Goal: Task Accomplishment & Management: Complete application form

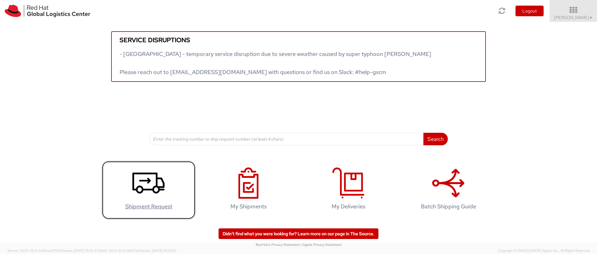
click at [149, 188] on icon at bounding box center [148, 182] width 32 height 31
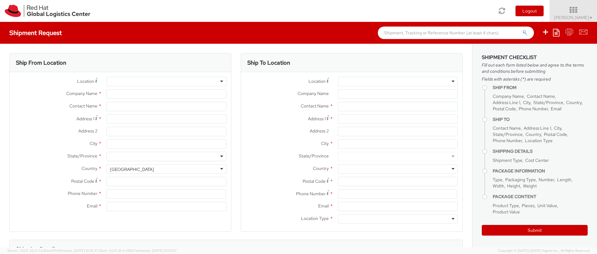
select select "413"
select select
type input "Red Hat"
type input "[PERSON_NAME]"
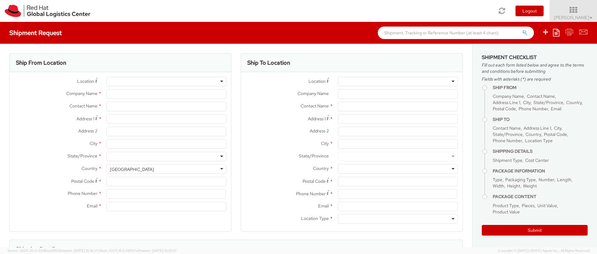
type input "19722324368"
type input "[EMAIL_ADDRESS][DOMAIN_NAME]"
click at [117, 120] on input "Address 1 *" at bounding box center [166, 118] width 120 height 9
type input "3421 Bankside"
type input "The Colony"
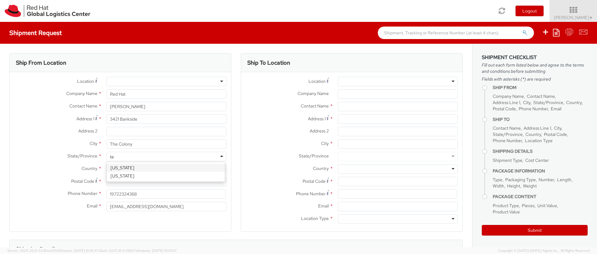
type input "tex"
click at [113, 182] on input "Postal Code *" at bounding box center [166, 181] width 120 height 9
type input "75056"
click at [117, 193] on input "19722324368" at bounding box center [165, 193] width 119 height 9
drag, startPoint x: 135, startPoint y: 194, endPoint x: 97, endPoint y: 194, distance: 38.4
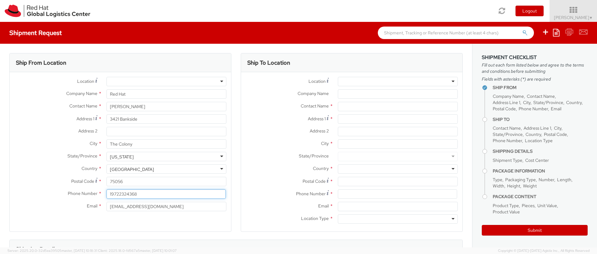
click at [97, 194] on div "Phone Number * 19722324368" at bounding box center [120, 193] width 221 height 9
type input "12143925027"
click at [154, 208] on input "[EMAIL_ADDRESS][DOMAIN_NAME]" at bounding box center [166, 206] width 120 height 9
click at [449, 81] on div at bounding box center [398, 81] width 120 height 9
click at [286, 133] on label "Address 2 *" at bounding box center [287, 131] width 92 height 8
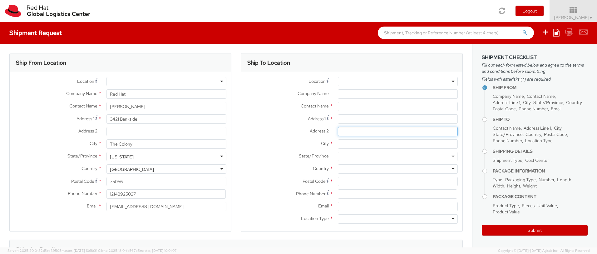
click at [338, 133] on input "Address 2 *" at bounding box center [398, 131] width 120 height 9
click at [359, 107] on input "text" at bounding box center [398, 106] width 120 height 9
click at [355, 92] on input "Company Name *" at bounding box center [398, 93] width 120 height 9
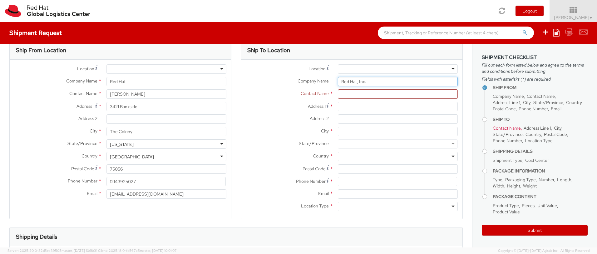
scroll to position [13, 0]
type input "Red Hat, Inc."
click at [355, 91] on input "text" at bounding box center [398, 93] width 120 height 9
type input "Red Hat Procurement"
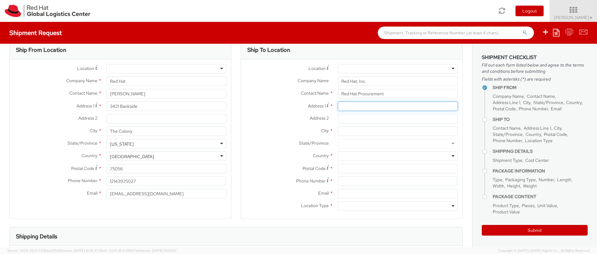
click at [349, 106] on input "Address 1 *" at bounding box center [398, 105] width 120 height 9
type input "[STREET_ADDRESS]"
type input "[GEOGRAPHIC_DATA]"
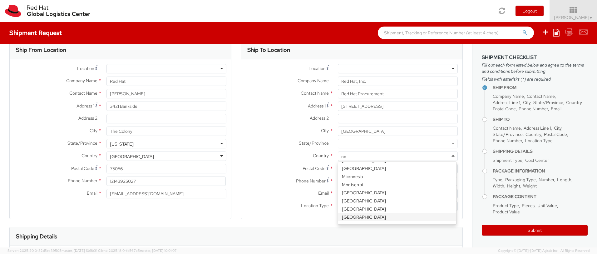
scroll to position [0, 0]
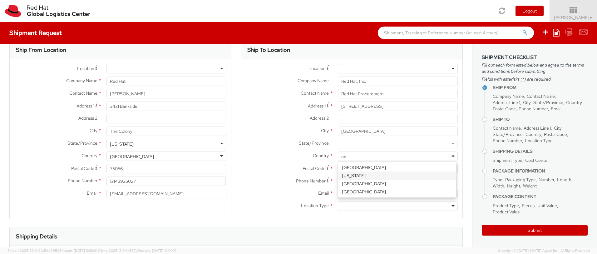
type input "n"
type input "united"
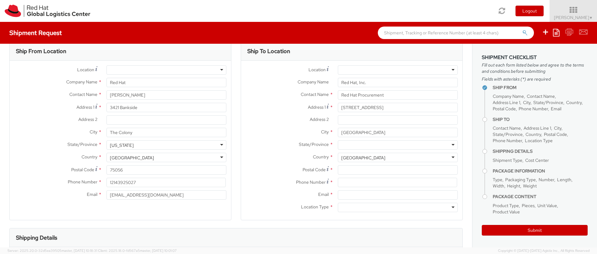
click at [342, 142] on div at bounding box center [398, 144] width 120 height 9
type input "north"
click at [343, 171] on input "Postal Code *" at bounding box center [398, 169] width 120 height 9
type input "27601"
click at [348, 182] on input at bounding box center [397, 182] width 119 height 9
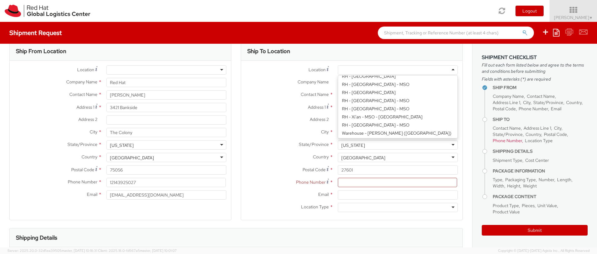
click at [343, 68] on div at bounding box center [398, 69] width 120 height 9
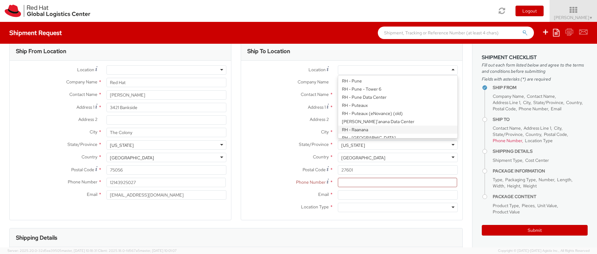
scroll to position [807, 0]
type input "[STREET_ADDRESS]"
type input "RALEIGH"
type input "[PHONE_NUMBER]"
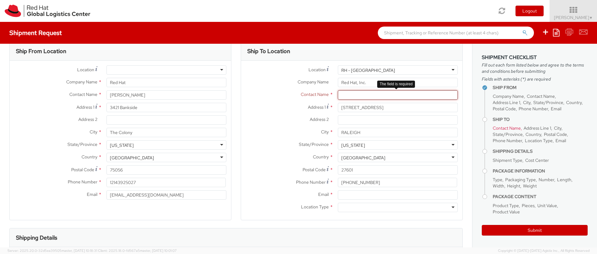
click at [346, 93] on input "text" at bounding box center [398, 94] width 120 height 9
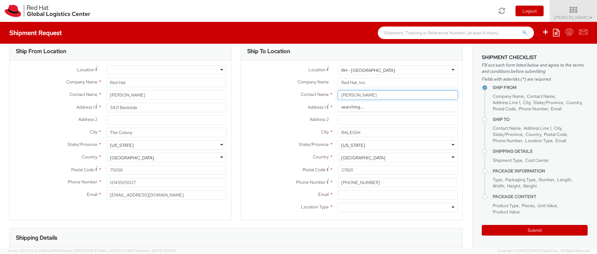
type input "[PERSON_NAME]"
click at [380, 109] on strong "[PERSON_NAME]" at bounding box center [389, 107] width 36 height 6
type input "[EMAIL_ADDRESS][DOMAIN_NAME]"
type input "[PERSON_NAME]"
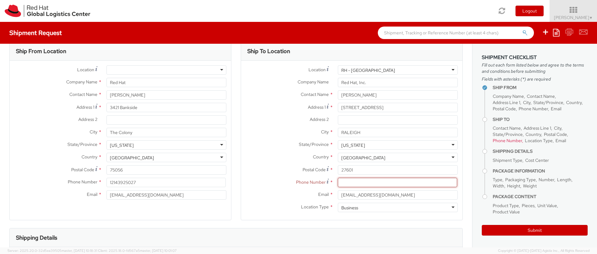
click at [345, 182] on input at bounding box center [397, 182] width 119 height 9
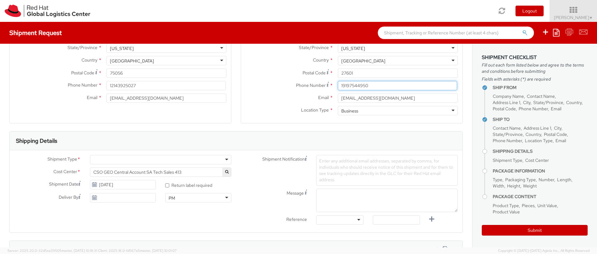
scroll to position [127, 0]
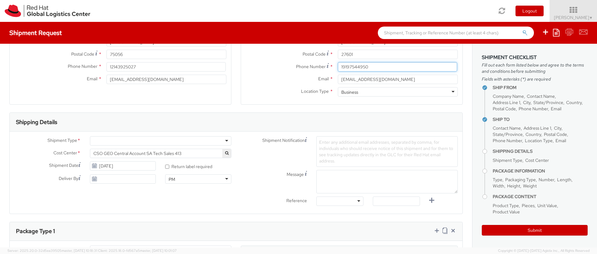
type input "19197544950"
click at [224, 140] on div at bounding box center [160, 140] width 141 height 9
click at [165, 167] on input "* Return label required" at bounding box center [167, 167] width 4 height 4
checkbox input "true"
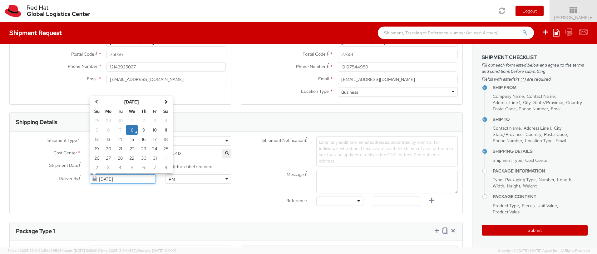
click at [115, 180] on input "[DATE]" at bounding box center [123, 178] width 66 height 9
click at [131, 137] on td "15" at bounding box center [132, 139] width 12 height 9
type input "[DATE]"
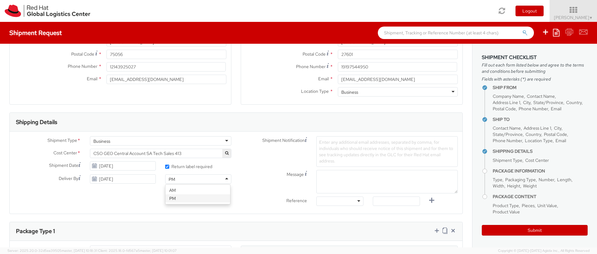
click at [226, 178] on div "PM" at bounding box center [198, 178] width 66 height 9
click at [202, 177] on div "PM" at bounding box center [198, 178] width 66 height 9
click at [262, 173] on label "Message" at bounding box center [274, 173] width 76 height 7
click at [316, 173] on textarea "Message" at bounding box center [386, 181] width 141 height 23
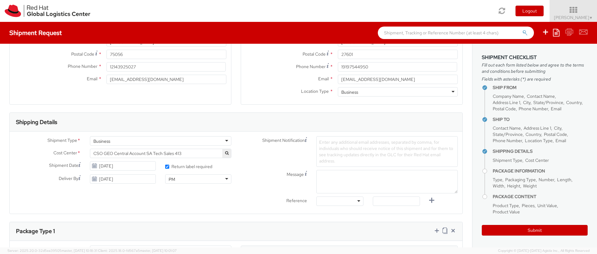
click at [330, 146] on span "Enter any additional email addresses, separated by comma, for individuals who s…" at bounding box center [386, 151] width 134 height 24
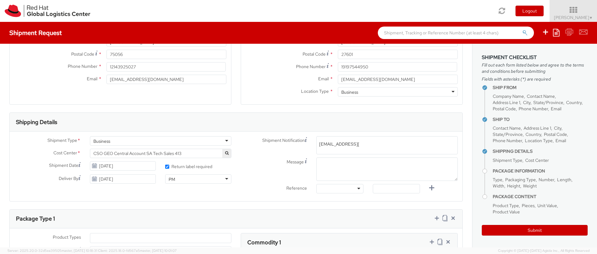
type input "[EMAIL_ADDRESS][DOMAIN_NAME]"
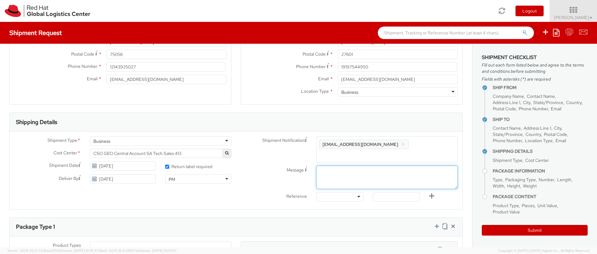
click at [324, 165] on textarea "Message" at bounding box center [386, 176] width 141 height 23
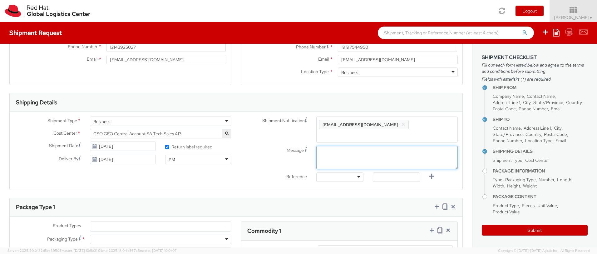
scroll to position [147, 0]
click at [356, 172] on div at bounding box center [339, 176] width 47 height 9
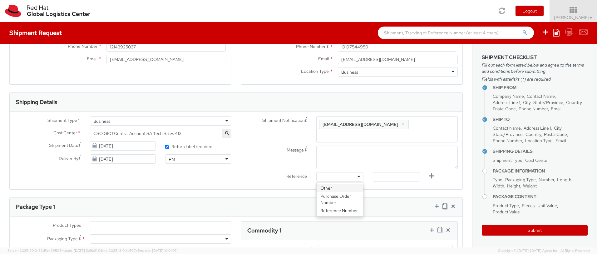
click at [287, 172] on label "Reference" at bounding box center [274, 175] width 76 height 7
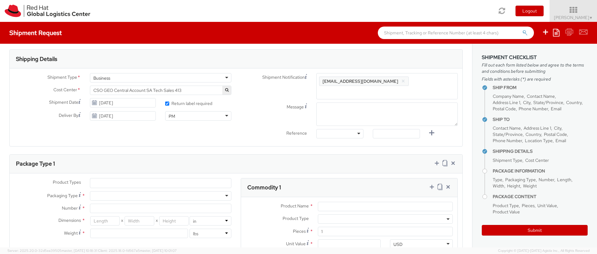
scroll to position [190, 0]
click at [217, 178] on ul at bounding box center [160, 182] width 141 height 9
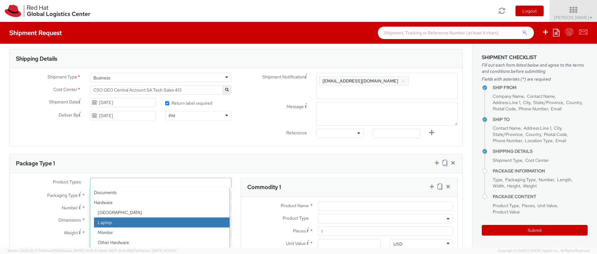
select select "LAPTOP"
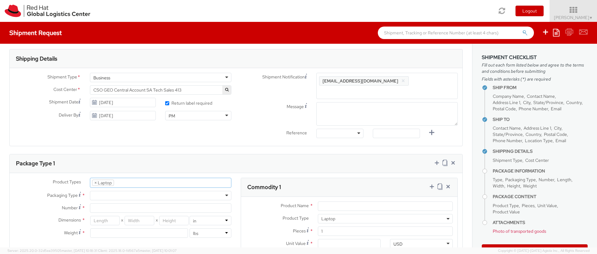
scroll to position [18, 0]
click at [225, 191] on div at bounding box center [160, 195] width 141 height 9
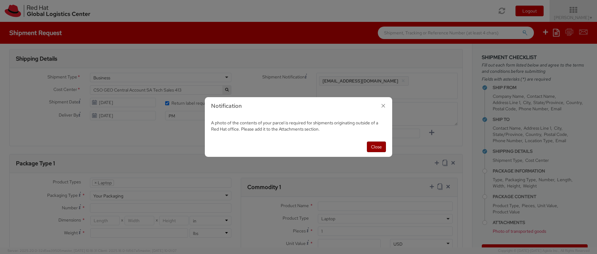
click at [379, 146] on button "Close" at bounding box center [376, 146] width 19 height 11
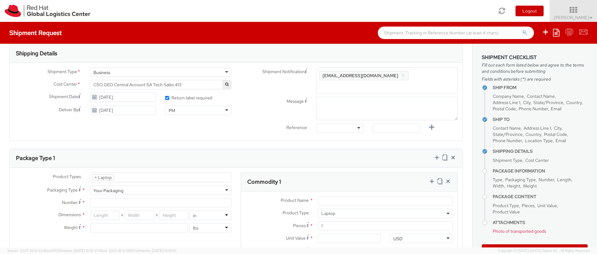
scroll to position [197, 0]
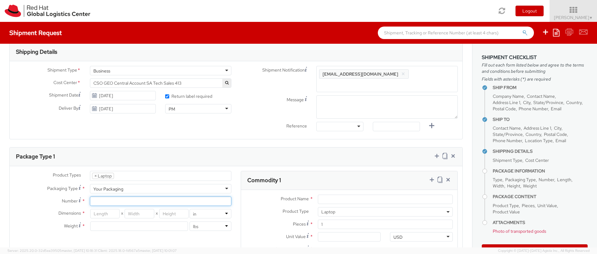
click at [175, 196] on input "Number *" at bounding box center [160, 200] width 141 height 9
type input "1"
click at [114, 209] on input "number" at bounding box center [105, 213] width 30 height 9
type input "17.5"
click at [131, 209] on input "number" at bounding box center [140, 213] width 30 height 9
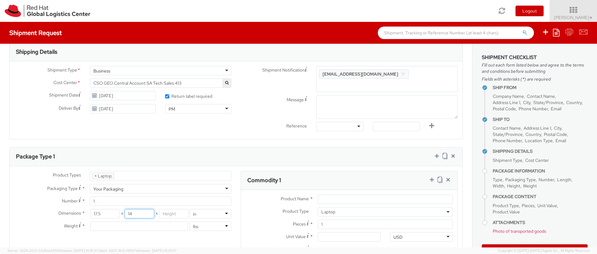
type input "14"
click at [163, 209] on input "number" at bounding box center [174, 213] width 30 height 9
type input "4.5"
click at [109, 221] on input "number" at bounding box center [139, 225] width 98 height 9
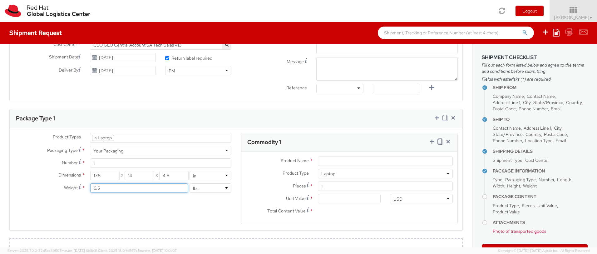
scroll to position [276, 0]
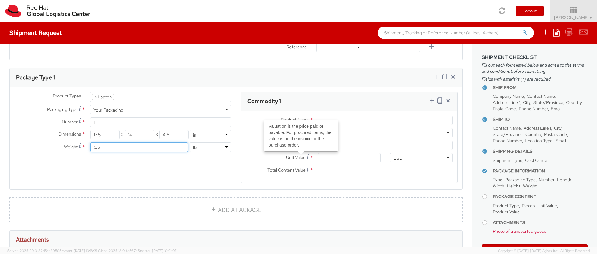
type input "6.5"
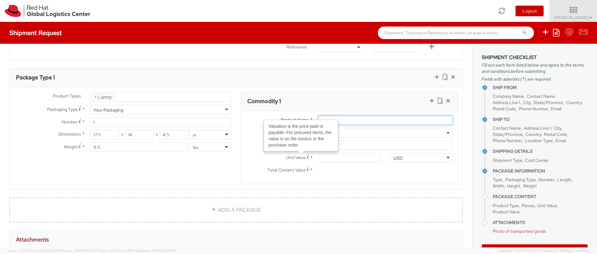
click at [370, 116] on input "Product Name *" at bounding box center [385, 120] width 135 height 9
type input "MacBook Pro"
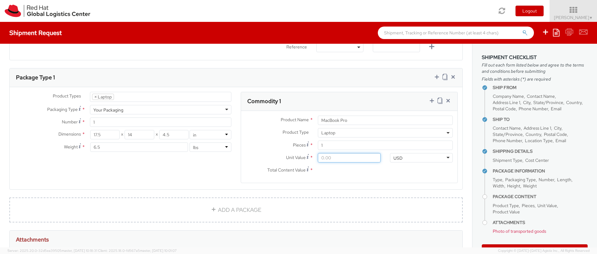
click at [328, 153] on input "Unit Value *" at bounding box center [349, 157] width 63 height 9
type input "2.00"
type input "20.00"
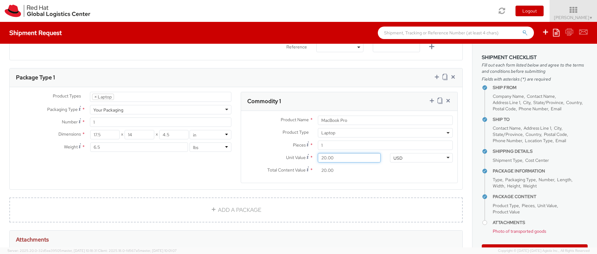
type input "200.00"
type input "2,000.00"
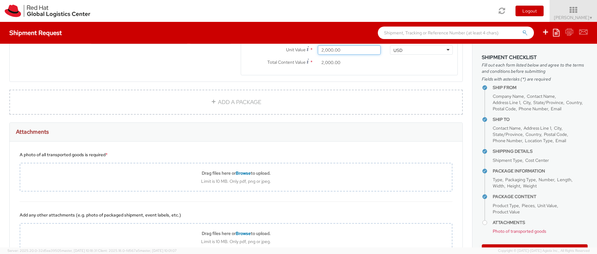
scroll to position [336, 0]
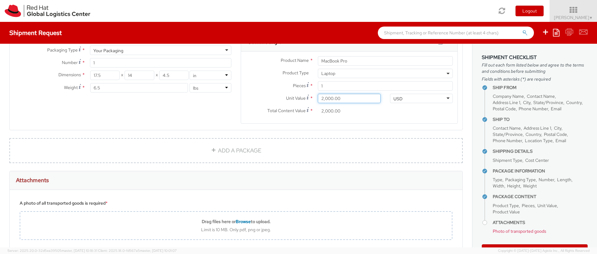
click at [325, 94] on input "2,000.00" at bounding box center [349, 98] width 63 height 9
type input "200.00"
type input "2,005.00"
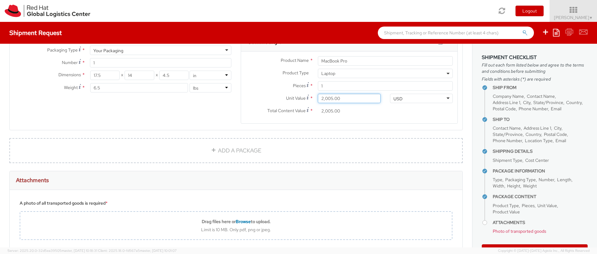
type input "200.00"
type input "20.00"
type input "2.00"
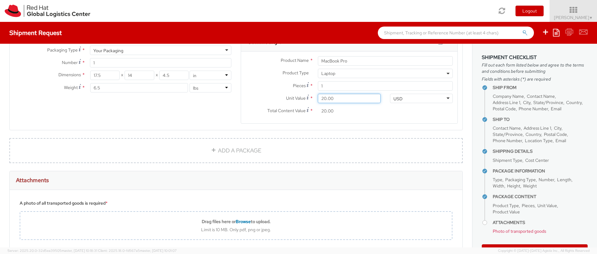
type input "2.00"
type input "25.00"
type input "250.00"
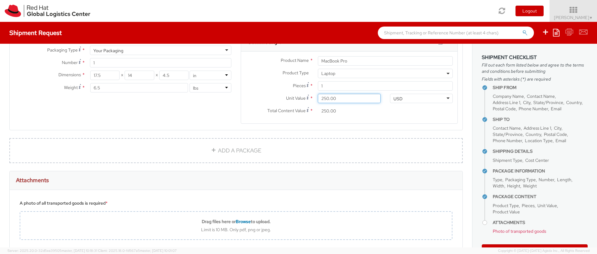
type input "2,500.00"
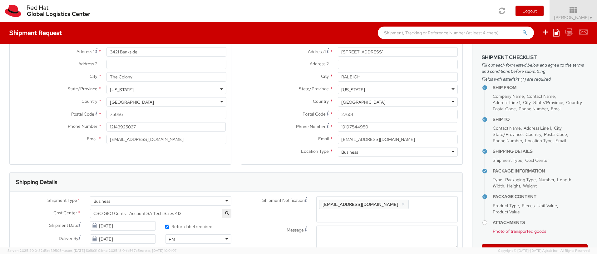
scroll to position [118, 0]
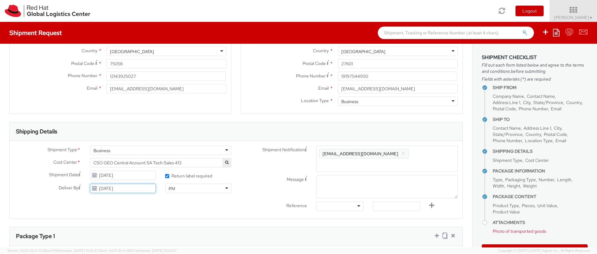
click at [128, 188] on input "[DATE]" at bounding box center [123, 188] width 66 height 9
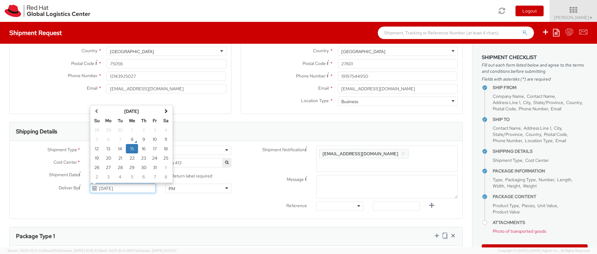
click at [121, 190] on input "[DATE]" at bounding box center [123, 188] width 66 height 9
click at [99, 204] on div "Shipment Type * Business Business Batch Business Personal Cost Center * CSO GEO…" at bounding box center [236, 180] width 453 height 68
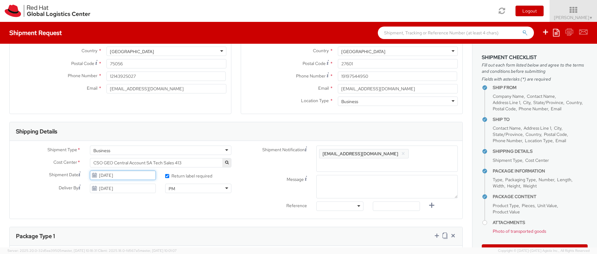
click at [110, 175] on input "[DATE]" at bounding box center [123, 174] width 66 height 9
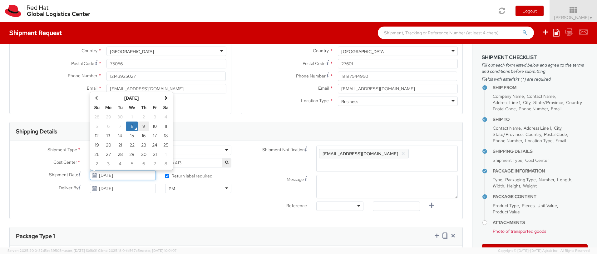
click at [144, 126] on td "9" at bounding box center [143, 125] width 11 height 9
type input "[DATE]"
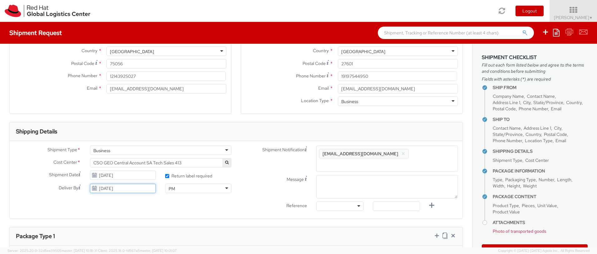
click at [127, 189] on input "[DATE]" at bounding box center [123, 188] width 66 height 9
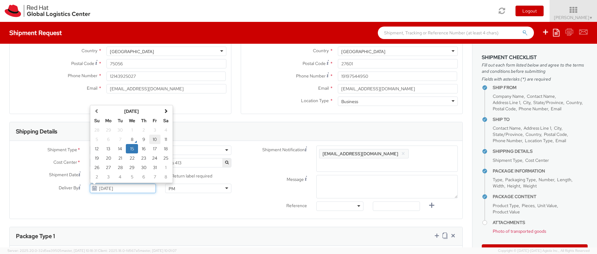
click at [155, 138] on td "10" at bounding box center [154, 139] width 11 height 9
type input "[DATE]"
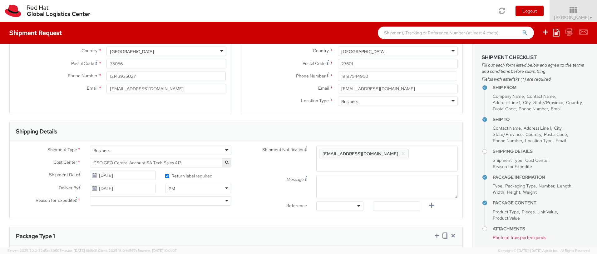
click at [224, 200] on div at bounding box center [160, 200] width 141 height 9
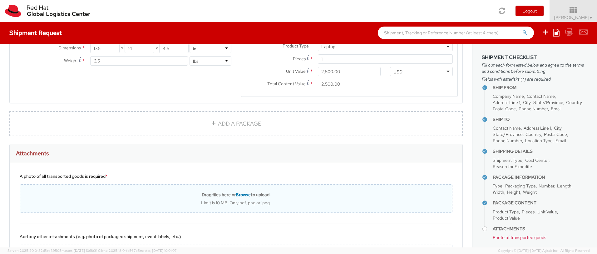
scroll to position [363, 0]
click at [240, 191] on span "Browse" at bounding box center [243, 194] width 15 height 6
type input "C:\fakepath\IMG_9344.jpeg"
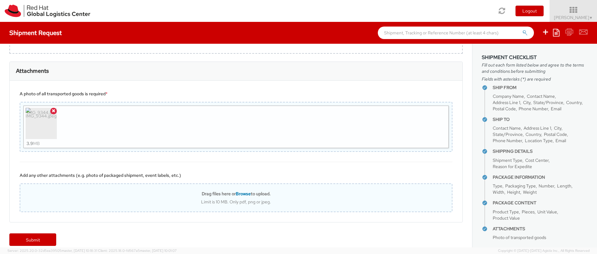
scroll to position [445, 0]
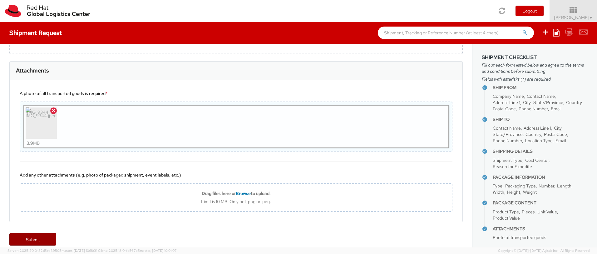
click at [29, 234] on link "Submit" at bounding box center [32, 239] width 47 height 12
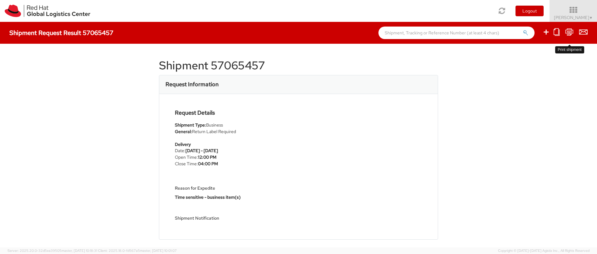
click at [573, 31] on icon at bounding box center [569, 32] width 8 height 8
click at [570, 33] on icon at bounding box center [569, 32] width 8 height 8
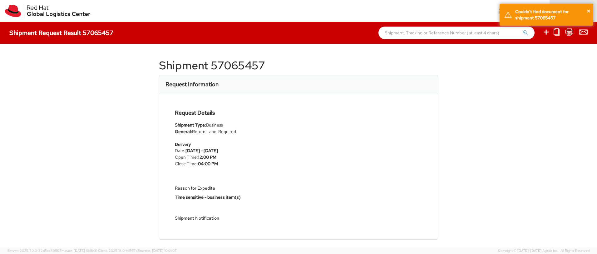
click at [268, 118] on div "Request Details Shipment Type: Business General: Return Label Required Delivery…" at bounding box center [255, 167] width 171 height 114
click at [584, 31] on icon at bounding box center [583, 32] width 8 height 8
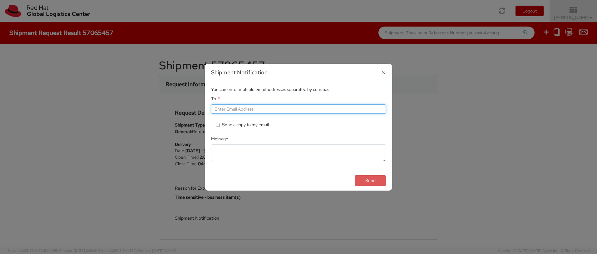
click at [220, 110] on input "To *" at bounding box center [298, 108] width 175 height 9
type input "[EMAIL_ADDRESS][DOMAIN_NAME]"
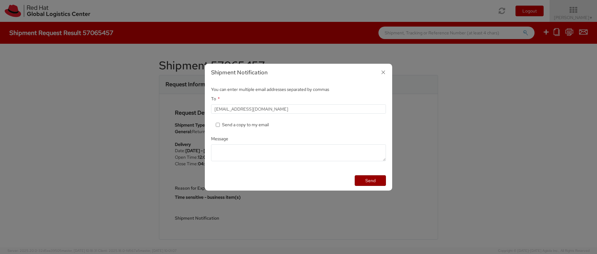
click at [367, 179] on button "Send" at bounding box center [370, 180] width 31 height 11
